Goal: Task Accomplishment & Management: Complete application form

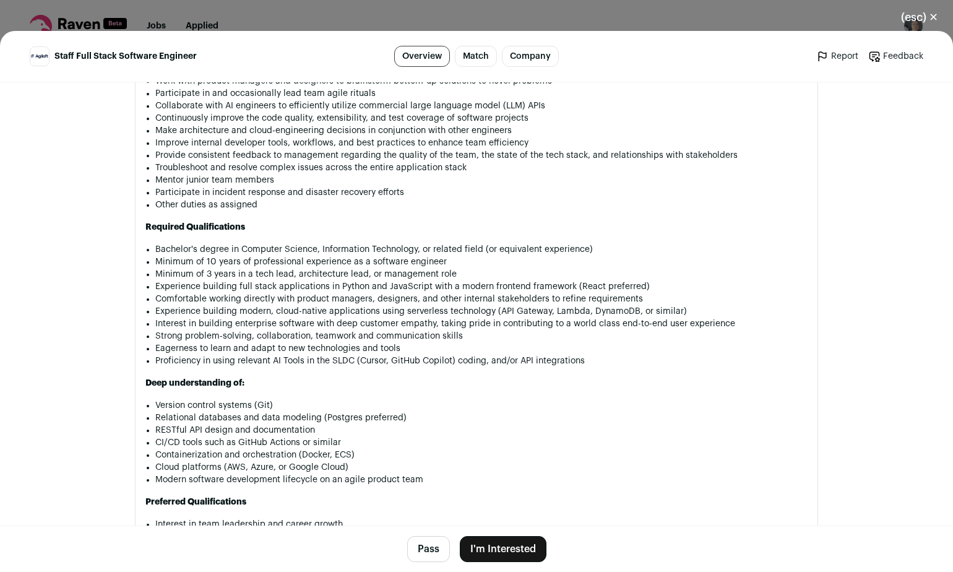
scroll to position [926, 0]
click at [509, 548] on button "I'm Interested" at bounding box center [503, 549] width 87 height 26
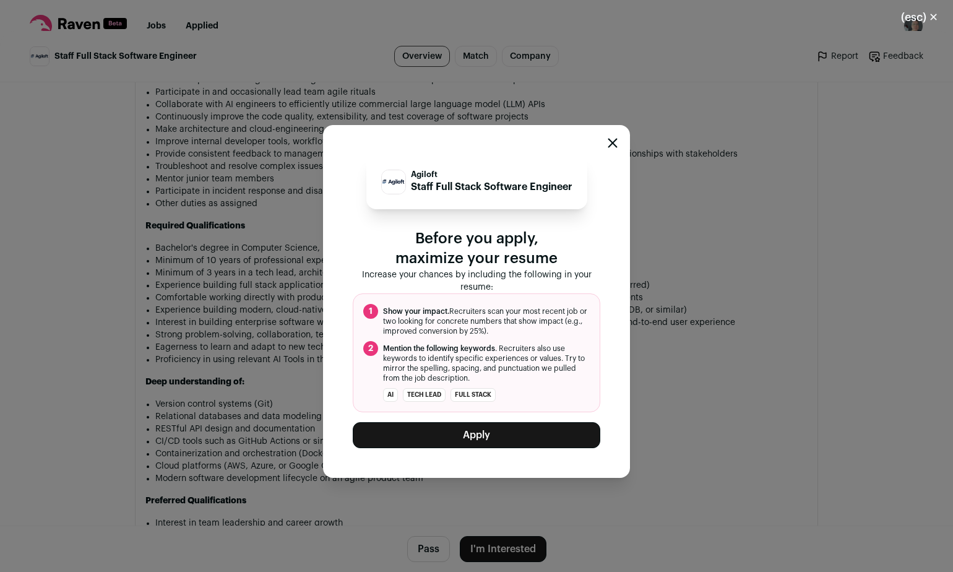
click at [473, 435] on button "Apply" at bounding box center [477, 435] width 248 height 26
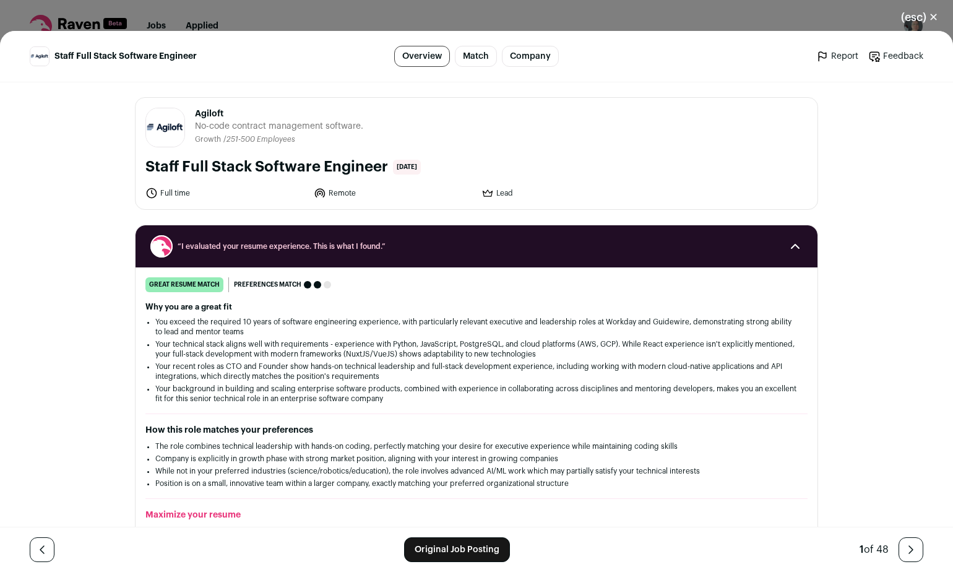
click at [911, 16] on button "(esc) ✕" at bounding box center [919, 17] width 67 height 27
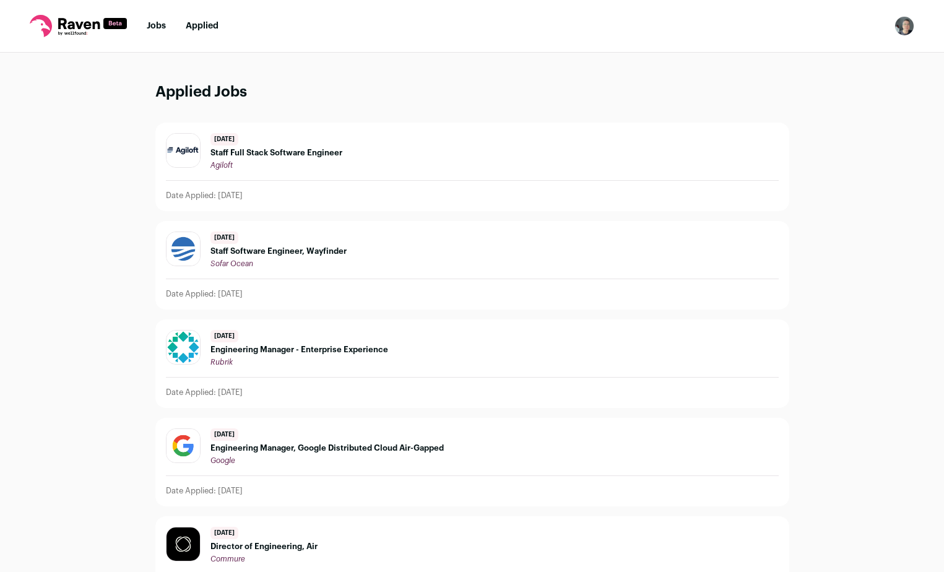
click at [294, 249] on span "Staff Software Engineer, Wayfinder" at bounding box center [278, 251] width 136 height 10
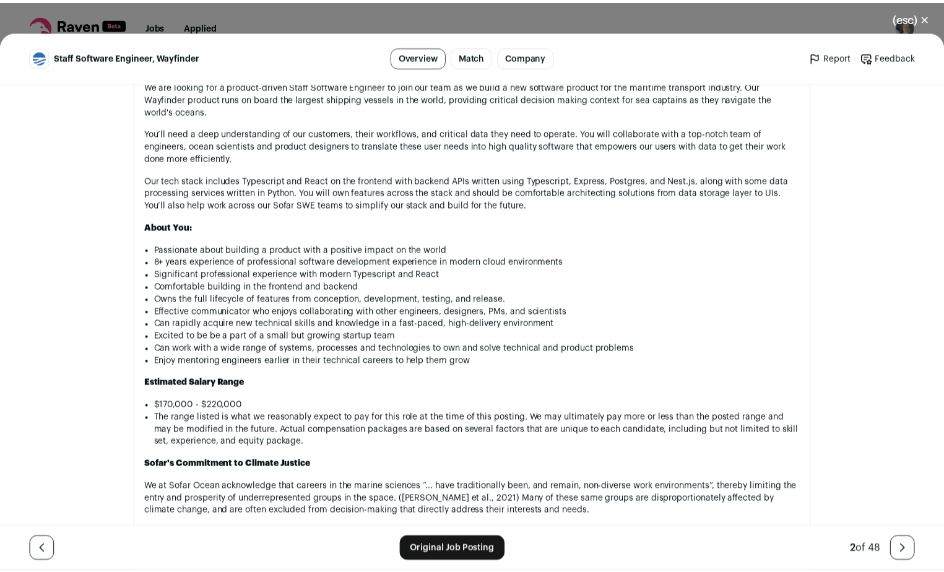
scroll to position [730, 0]
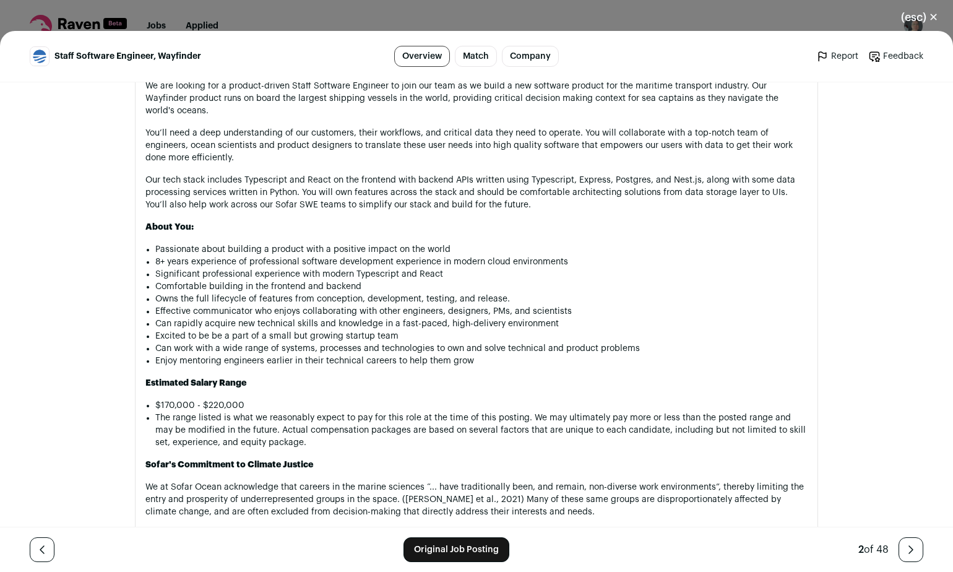
click at [931, 18] on button "(esc) ✕" at bounding box center [919, 17] width 67 height 27
